Goal: Task Accomplishment & Management: Use online tool/utility

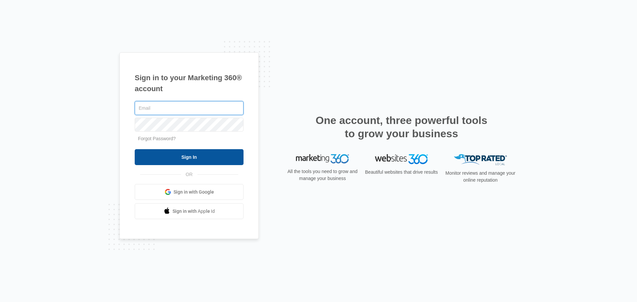
type input "[EMAIL_ADDRESS][DOMAIN_NAME]"
click at [207, 162] on input "Sign In" at bounding box center [189, 157] width 109 height 16
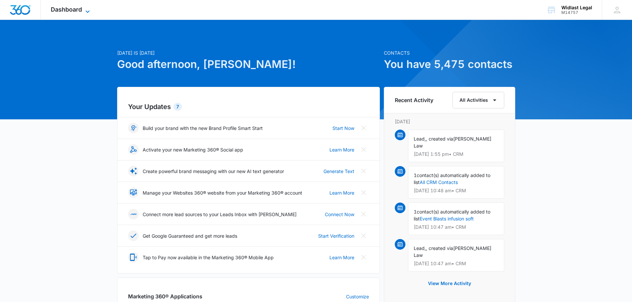
click at [88, 10] on icon at bounding box center [88, 12] width 8 height 8
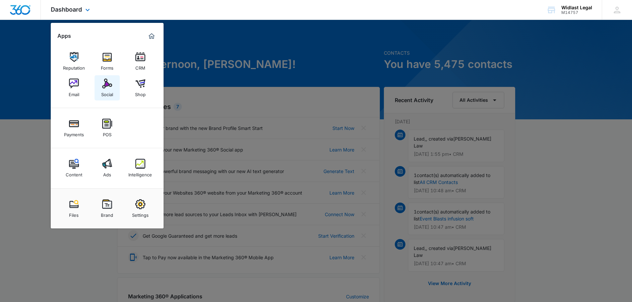
click at [107, 91] on div "Social" at bounding box center [107, 93] width 12 height 9
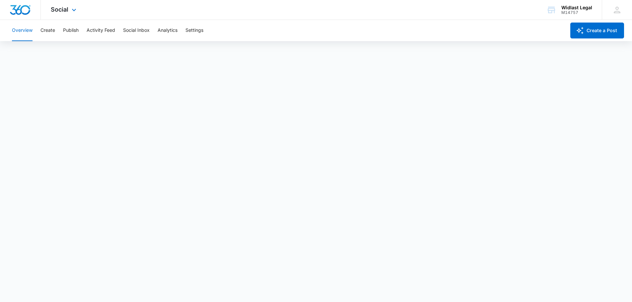
scroll to position [2, 0]
click at [46, 33] on button "Create" at bounding box center [48, 30] width 15 height 21
click at [274, 11] on div "Social Apps Reputation Forms CRM Email Social Shop Payments POS Content Ads Int…" at bounding box center [316, 10] width 632 height 20
click at [69, 10] on div "Social Apps Reputation Forms CRM Email Social Shop Payments POS Content Ads Int…" at bounding box center [64, 10] width 47 height 20
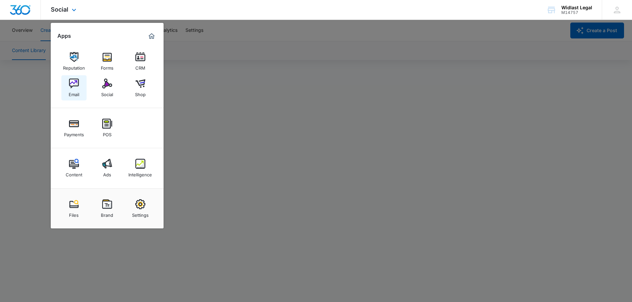
click at [70, 79] on img at bounding box center [74, 84] width 10 height 10
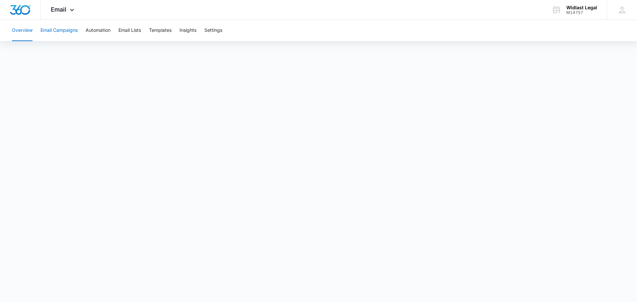
click at [65, 34] on button "Email Campaigns" at bounding box center [59, 30] width 37 height 21
click at [164, 26] on button "Templates" at bounding box center [160, 30] width 23 height 21
click at [58, 32] on button "Email Campaigns" at bounding box center [59, 30] width 37 height 21
click at [69, 9] on icon at bounding box center [72, 12] width 8 height 8
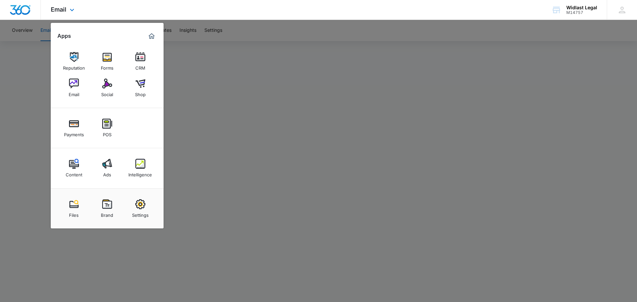
drag, startPoint x: 308, startPoint y: 7, endPoint x: 421, endPoint y: 17, distance: 113.3
click at [311, 7] on div "Email Apps Reputation Forms CRM Email Social Shop Payments POS Content Ads Inte…" at bounding box center [318, 10] width 637 height 20
click at [618, 31] on div at bounding box center [318, 151] width 637 height 302
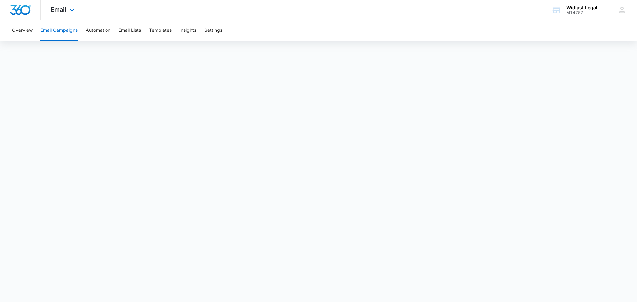
click at [74, 2] on div "Email Apps Reputation Forms CRM Email Social Shop Payments POS Content Ads Inte…" at bounding box center [63, 10] width 45 height 20
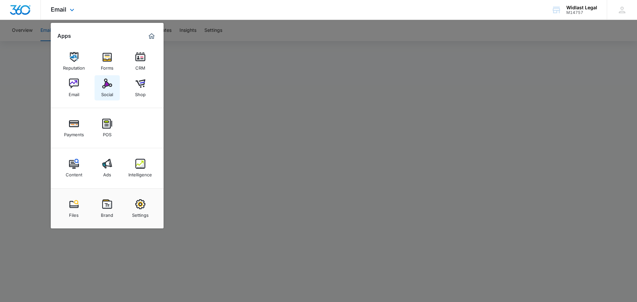
click at [103, 83] on img at bounding box center [107, 84] width 10 height 10
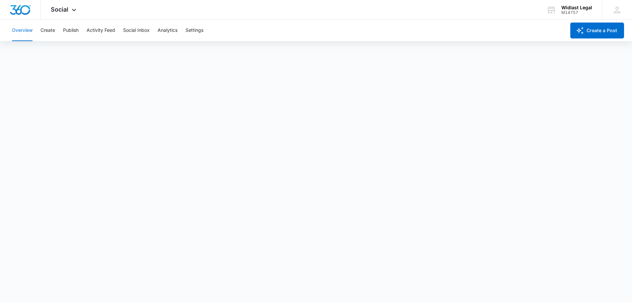
scroll to position [2, 0]
click at [29, 30] on button "Overview" at bounding box center [22, 30] width 21 height 21
click at [72, 11] on icon at bounding box center [74, 11] width 4 height 2
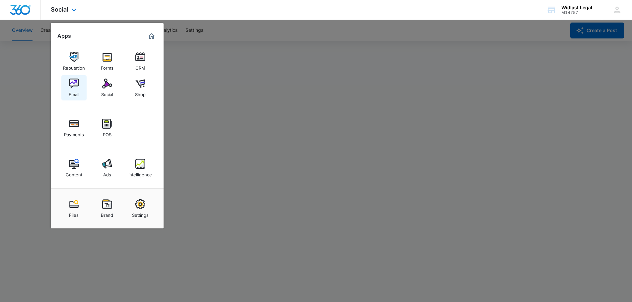
click at [78, 90] on div "Email" at bounding box center [74, 93] width 11 height 9
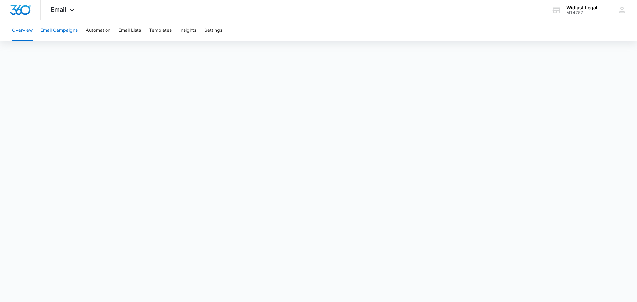
click at [54, 30] on button "Email Campaigns" at bounding box center [59, 30] width 37 height 21
